Goal: Task Accomplishment & Management: Use online tool/utility

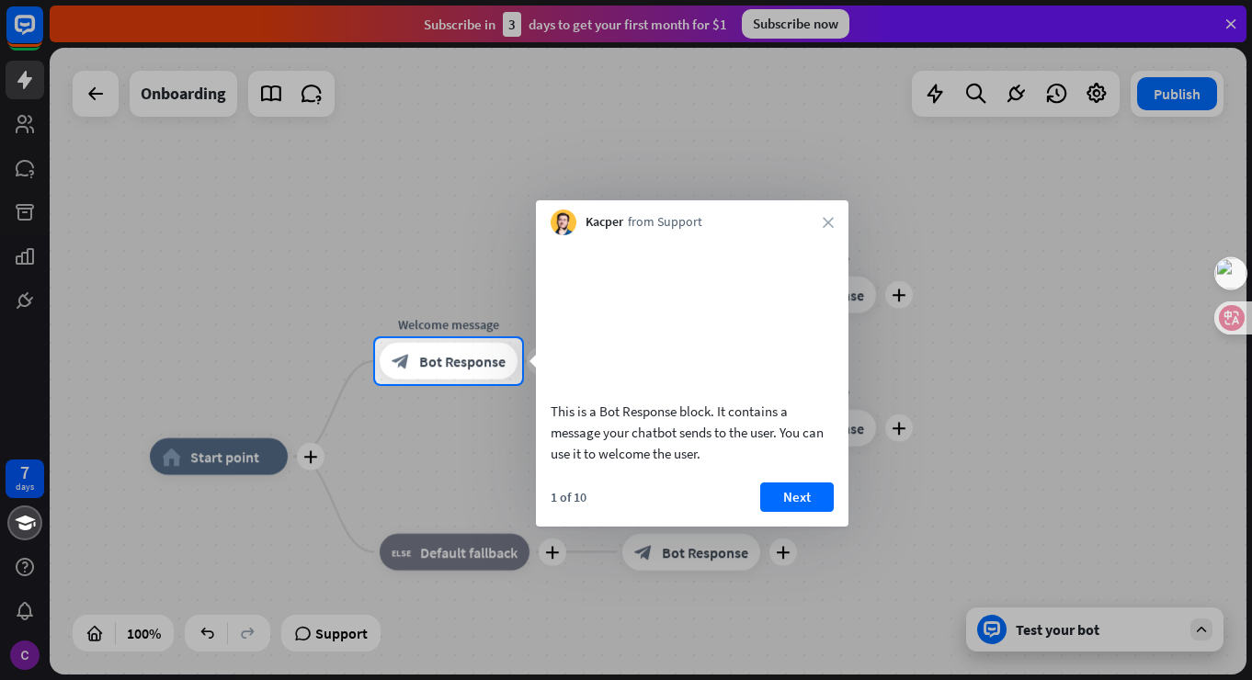
click at [1232, 24] on div at bounding box center [626, 169] width 1252 height 338
click at [1229, 20] on div at bounding box center [626, 169] width 1252 height 338
click at [1232, 20] on div at bounding box center [626, 169] width 1252 height 338
click at [1233, 17] on div at bounding box center [626, 169] width 1252 height 338
click at [806, 503] on button "Next" at bounding box center [797, 497] width 74 height 29
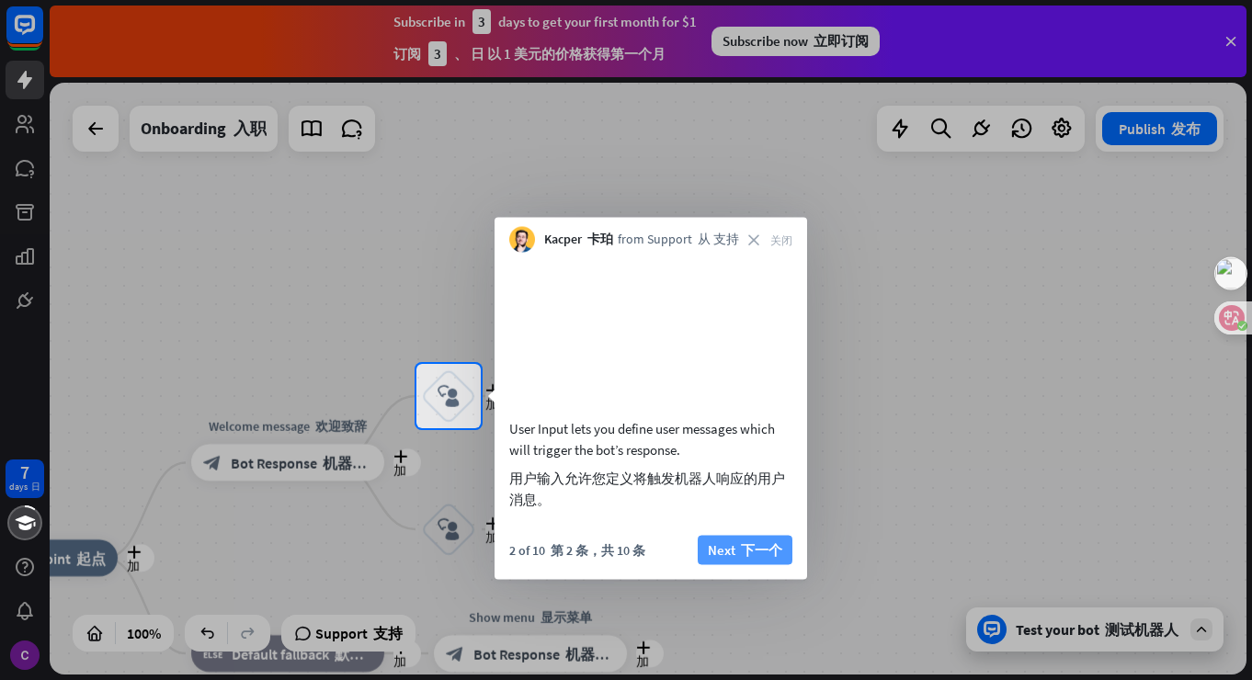
click at [757, 545] on font "下一个" at bounding box center [761, 549] width 41 height 17
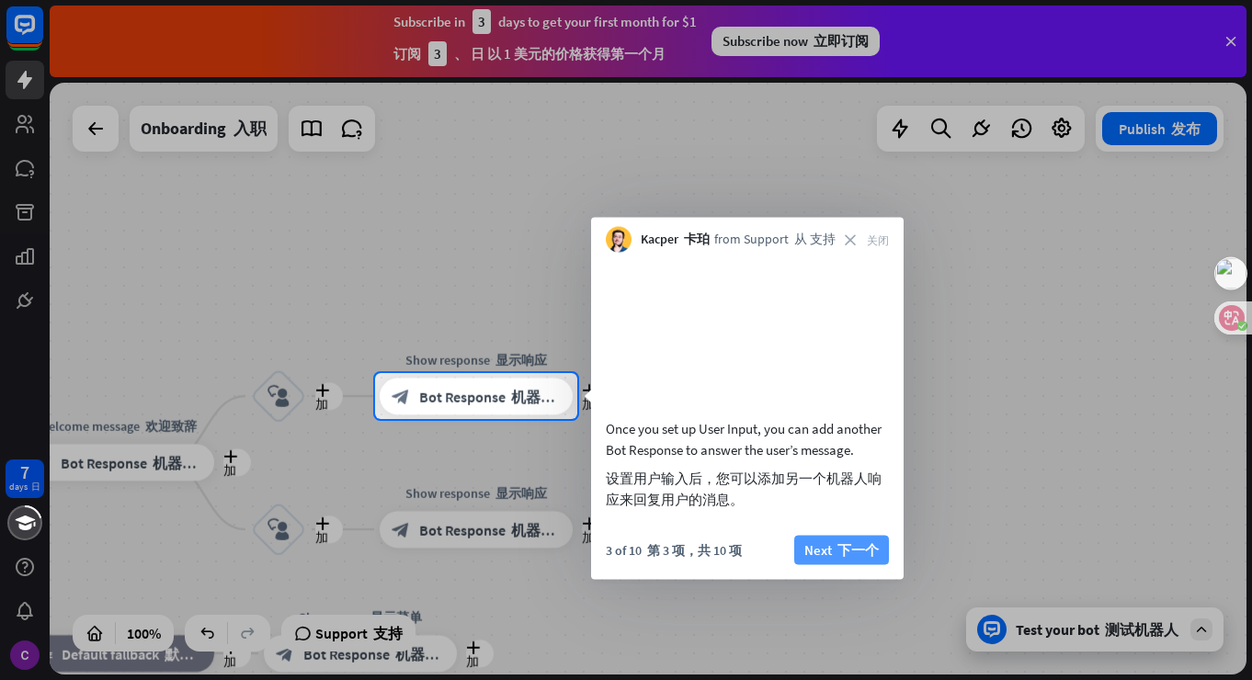
click at [842, 543] on font "下一个" at bounding box center [857, 549] width 41 height 17
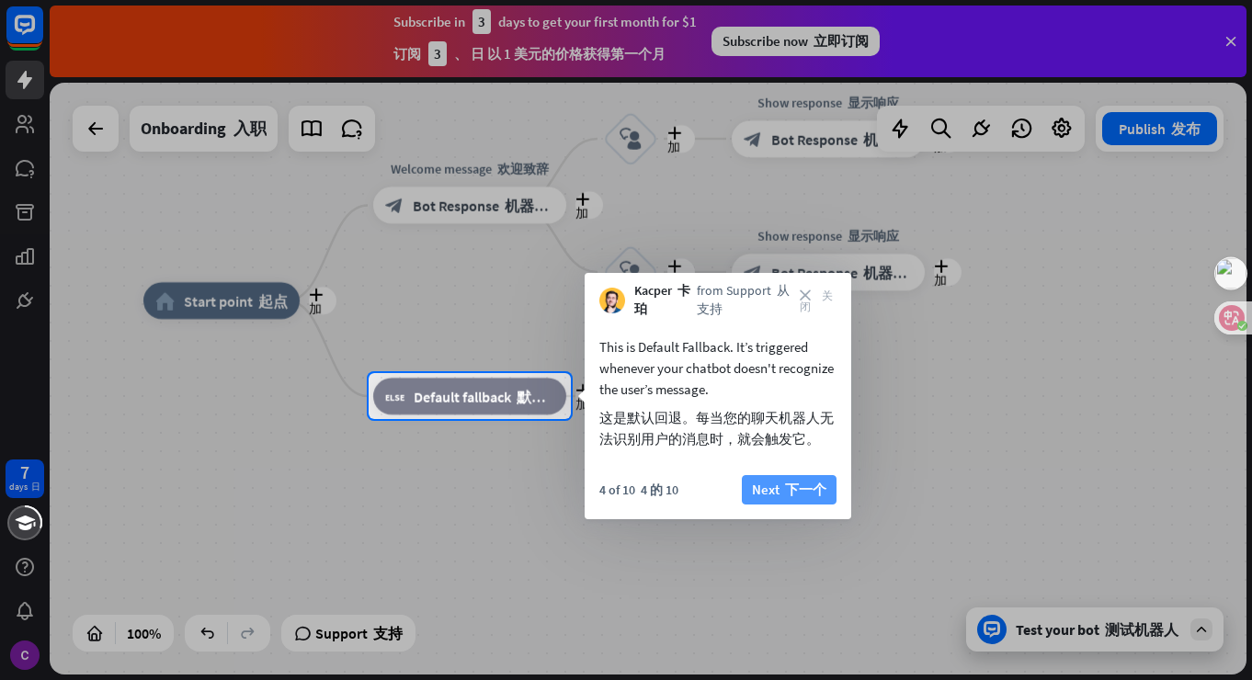
click at [801, 484] on font "下一个" at bounding box center [805, 489] width 41 height 17
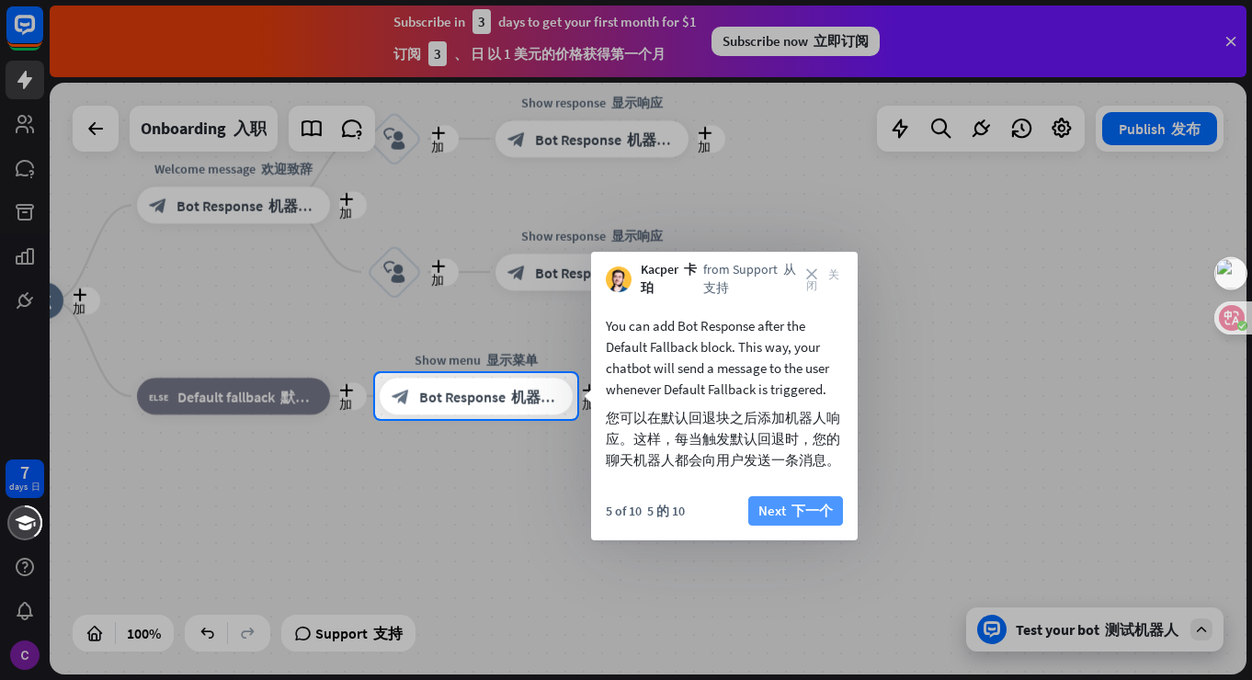
click at [802, 490] on div "You can add Bot Response after the Default Fallback block. This way, your chatb…" at bounding box center [724, 419] width 267 height 244
click at [802, 501] on font "下一个" at bounding box center [809, 511] width 47 height 26
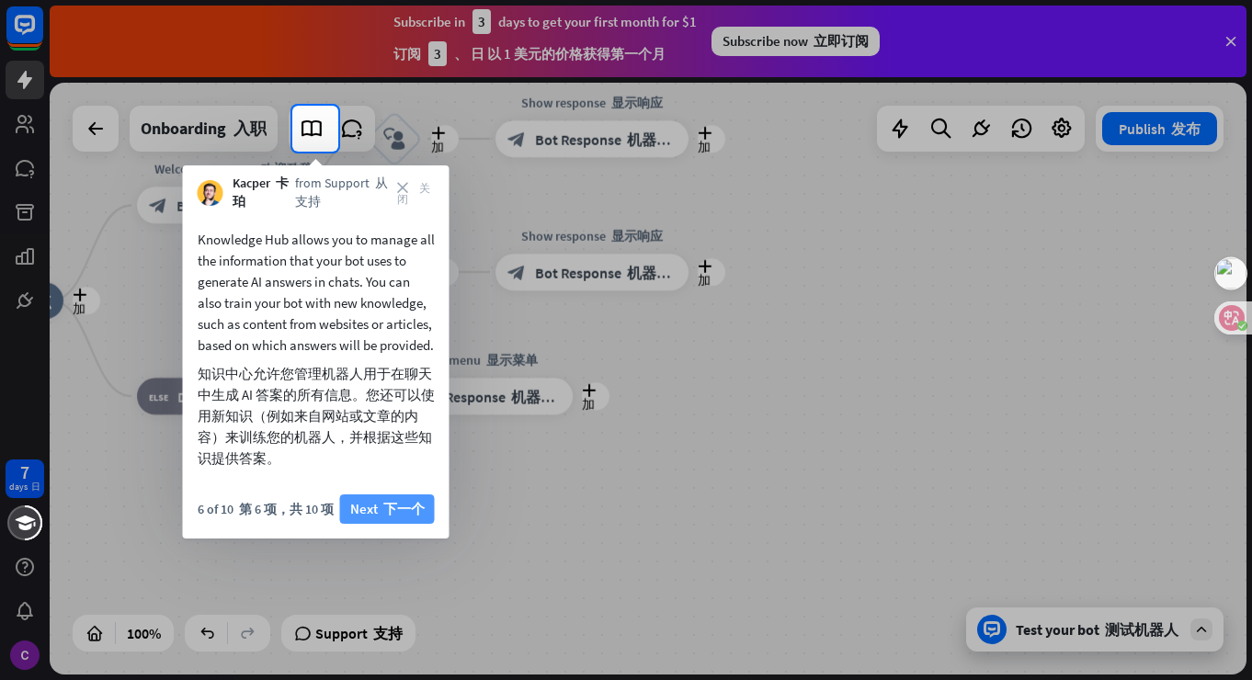
click at [392, 518] on font "下一个" at bounding box center [403, 508] width 41 height 17
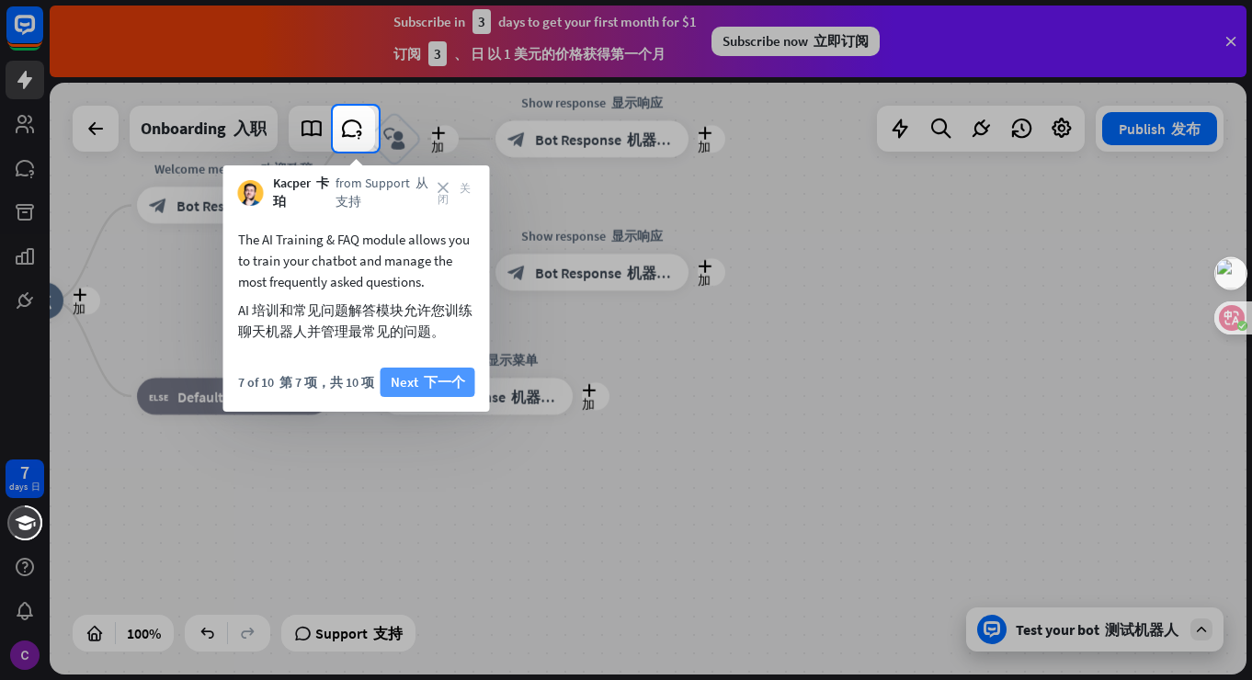
click at [429, 381] on font "下一个" at bounding box center [444, 381] width 41 height 17
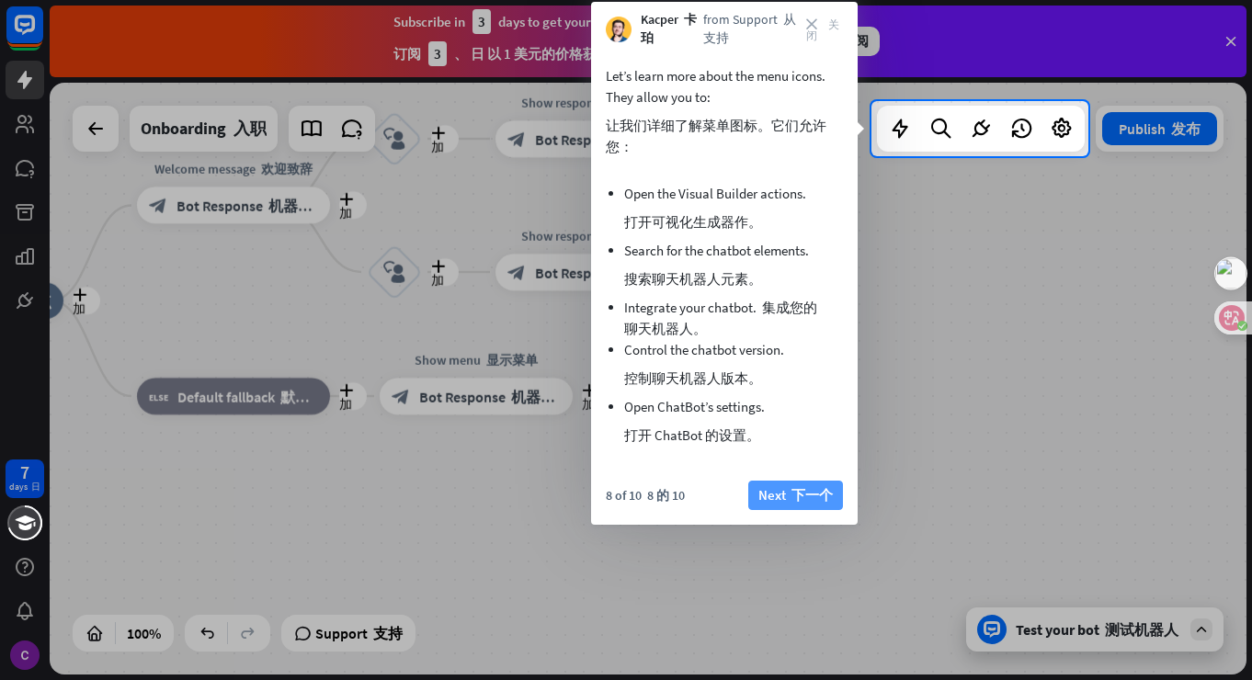
click at [791, 490] on font "下一个" at bounding box center [811, 494] width 41 height 17
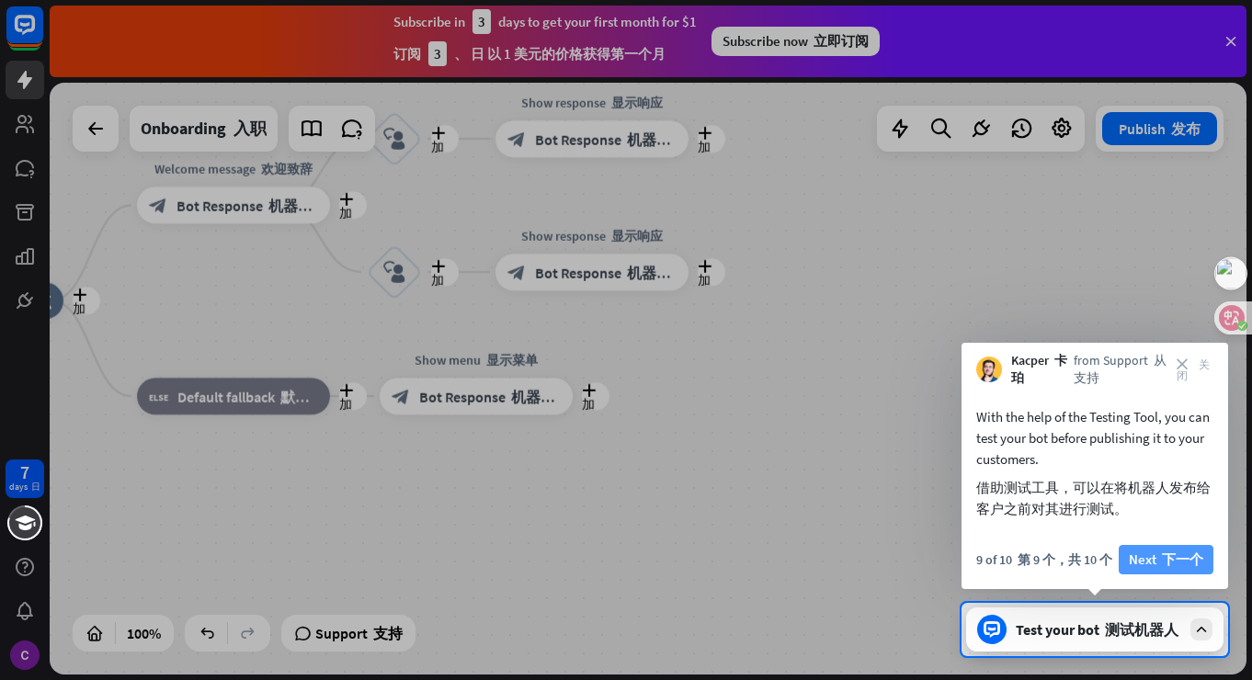
click at [1160, 555] on font "button" at bounding box center [1159, 559] width 6 height 17
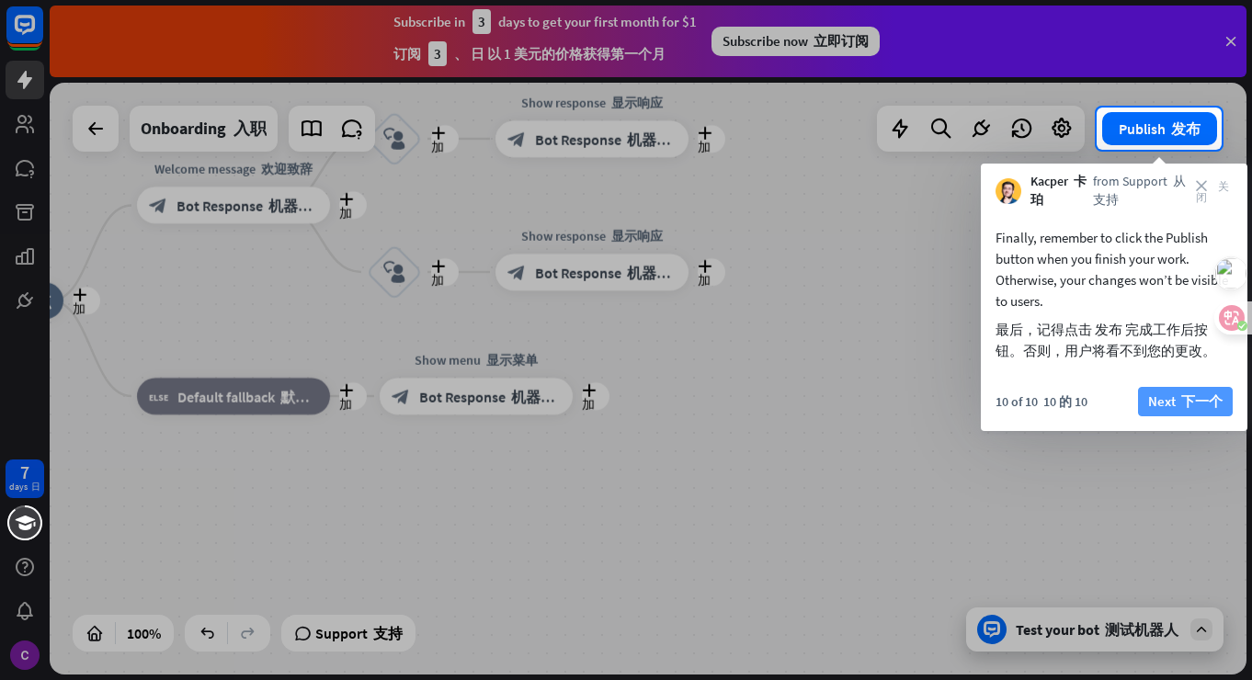
click at [1152, 403] on button "Next 下一个" at bounding box center [1185, 401] width 95 height 29
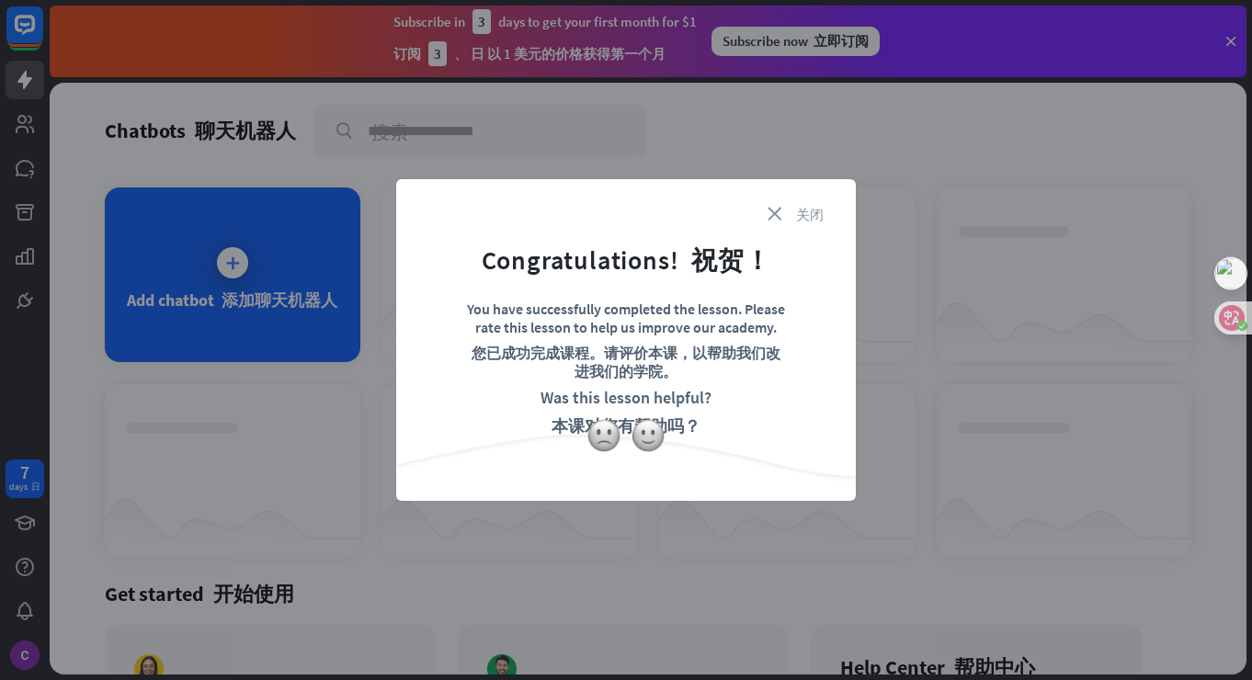
click at [768, 211] on icon "close 关闭" at bounding box center [796, 214] width 56 height 14
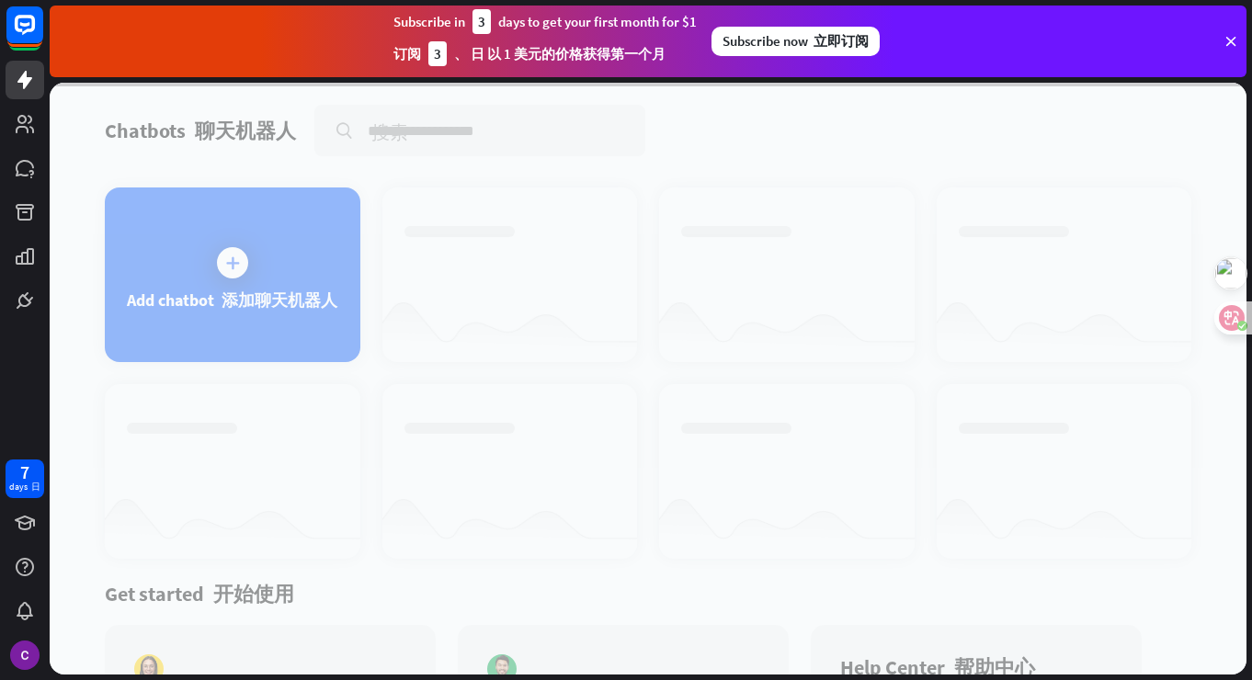
click at [257, 251] on div at bounding box center [648, 379] width 1197 height 592
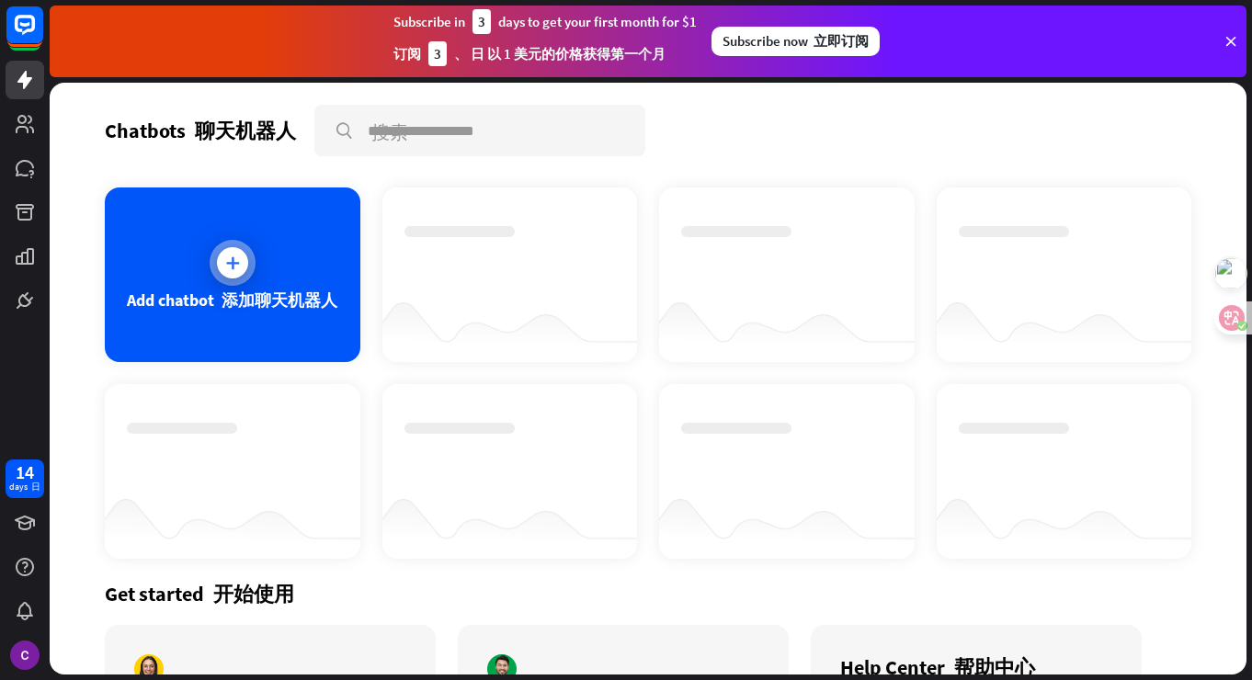
click at [235, 269] on icon at bounding box center [232, 263] width 18 height 18
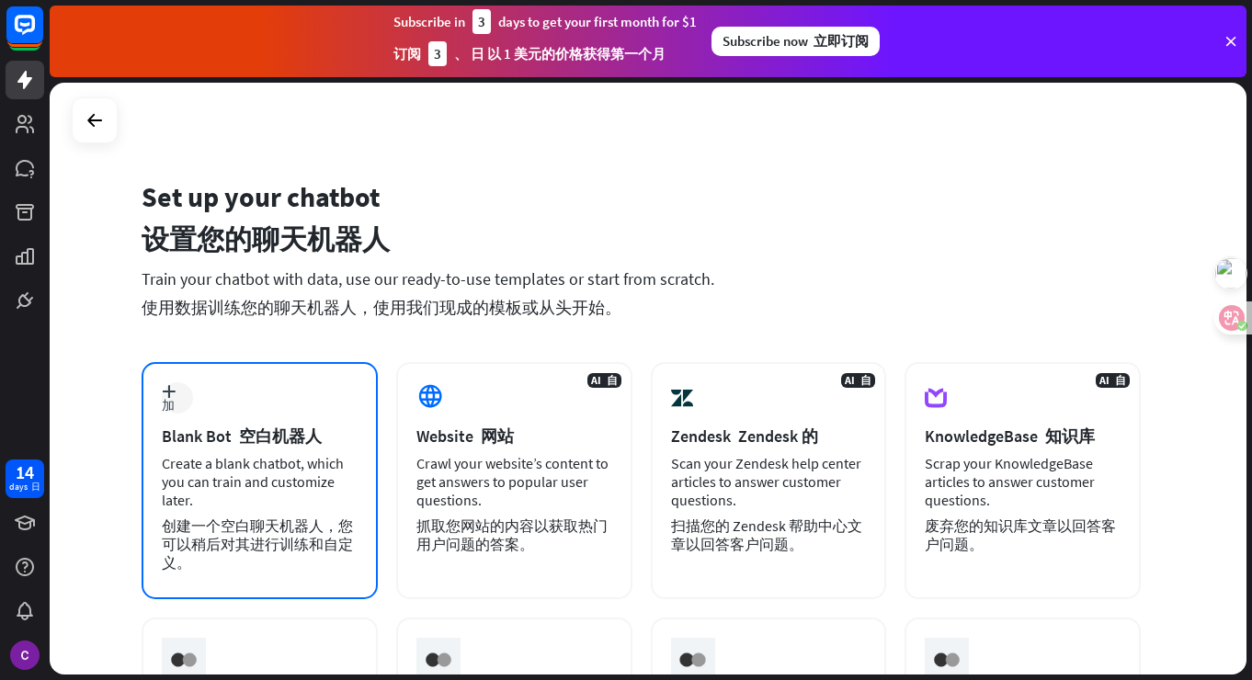
scroll to position [324, 0]
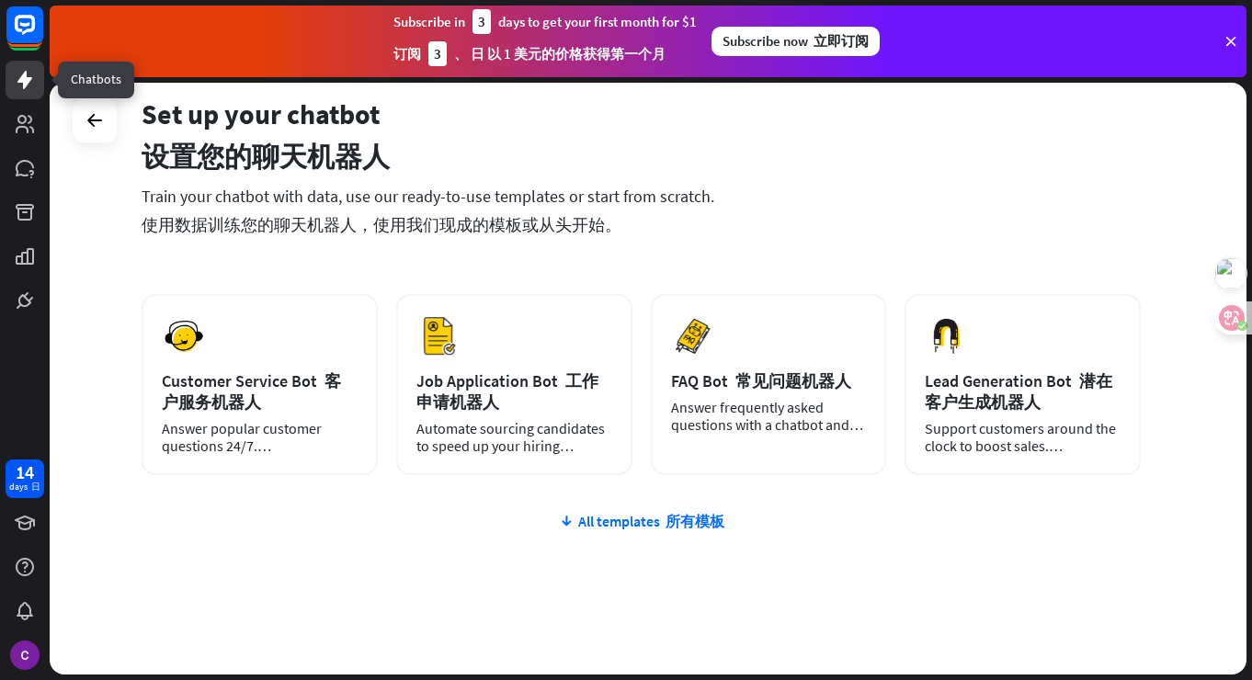
click at [34, 82] on icon at bounding box center [25, 80] width 22 height 22
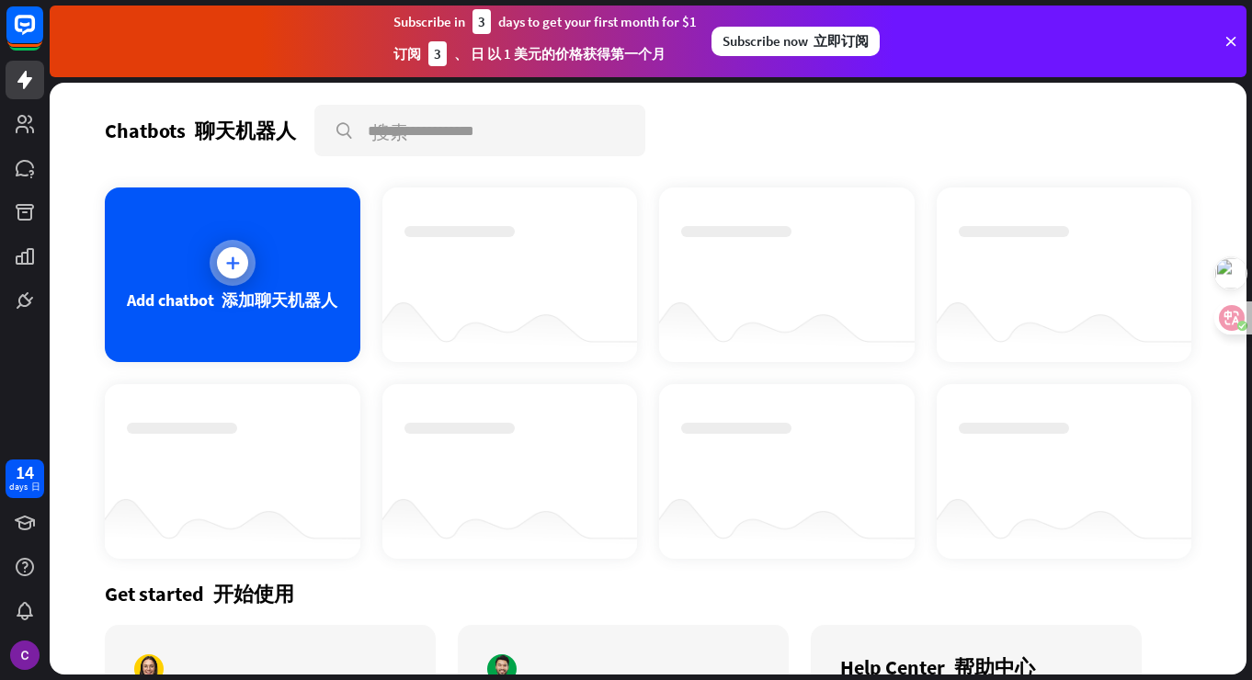
click at [206, 249] on div "Add chatbot 添加聊天机器人" at bounding box center [233, 275] width 256 height 175
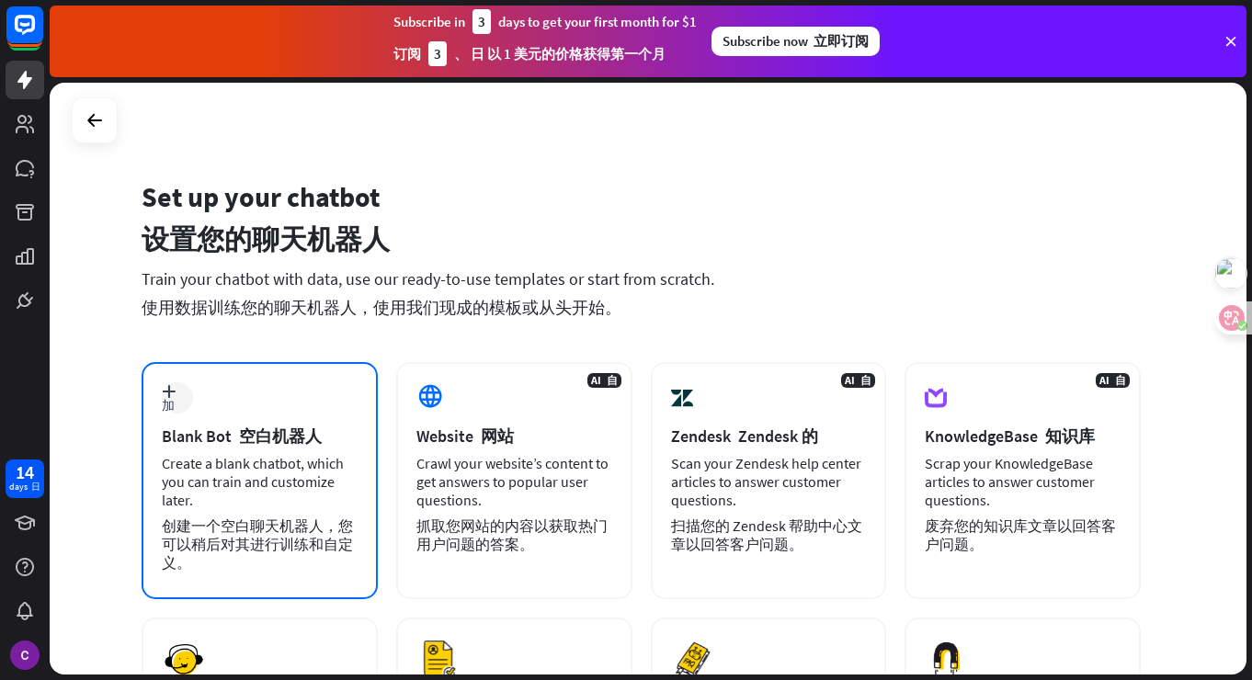
click at [230, 482] on div "Create a blank chatbot, which you can train and customize later. 创建一个空白聊天机器人，您可…" at bounding box center [260, 516] width 196 height 125
